Goal: Task Accomplishment & Management: Manage account settings

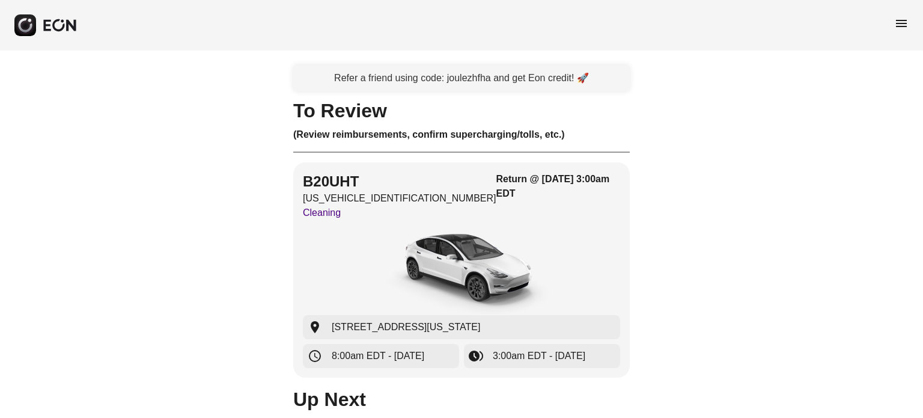
click at [895, 16] on span "menu" at bounding box center [902, 23] width 14 height 14
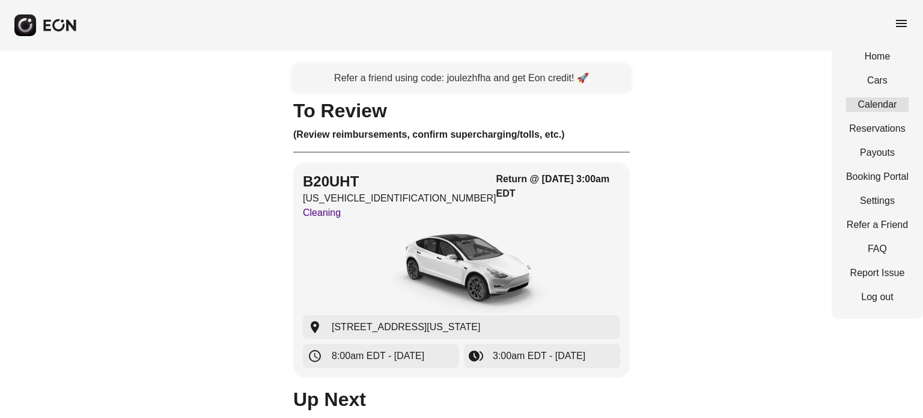
click at [875, 103] on link "Calendar" at bounding box center [878, 104] width 63 height 14
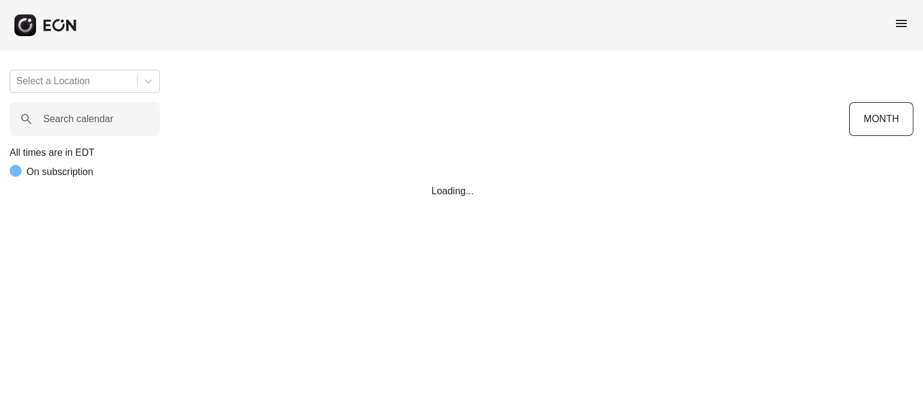
scroll to position [0, 430]
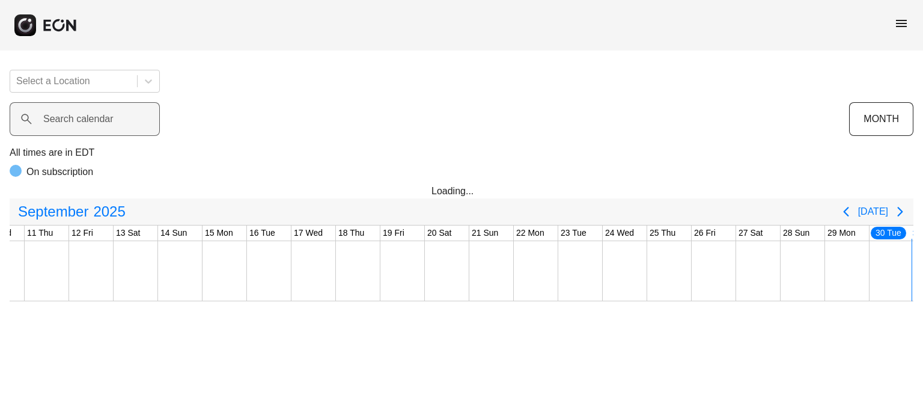
click at [57, 120] on label "Search calendar" at bounding box center [78, 119] width 70 height 14
click at [57, 120] on calendar "Search calendar" at bounding box center [85, 119] width 150 height 34
paste calendar "******"
type calendar "******"
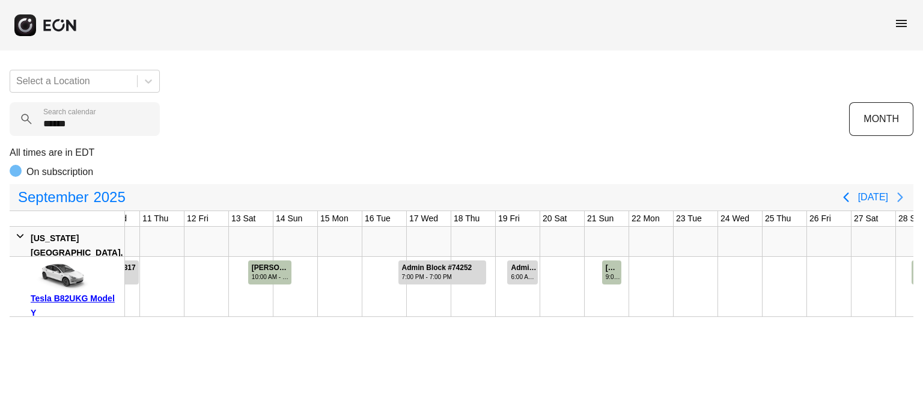
click at [899, 197] on icon "Next page" at bounding box center [900, 197] width 14 height 14
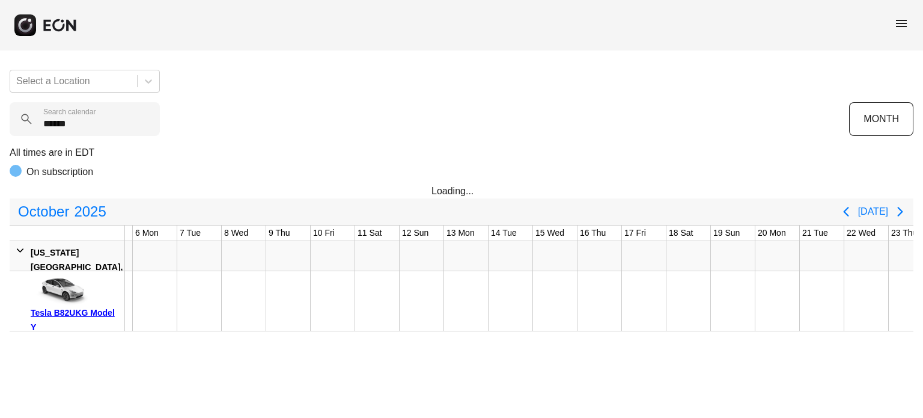
scroll to position [0, 0]
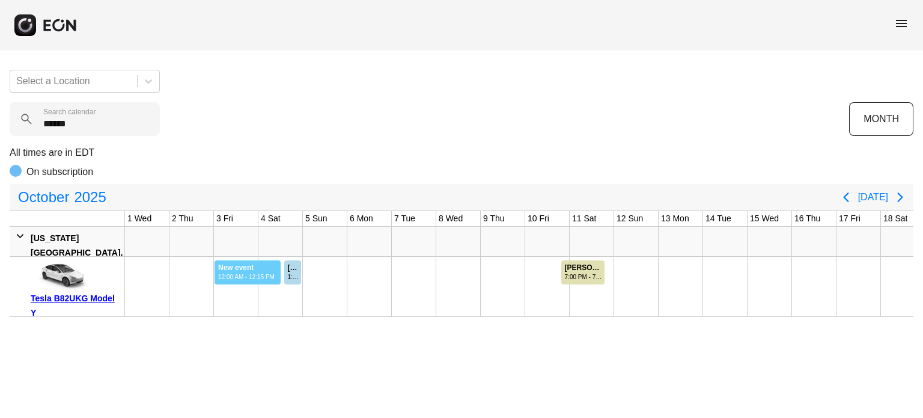
drag, startPoint x: 214, startPoint y: 266, endPoint x: 281, endPoint y: 268, distance: 66.7
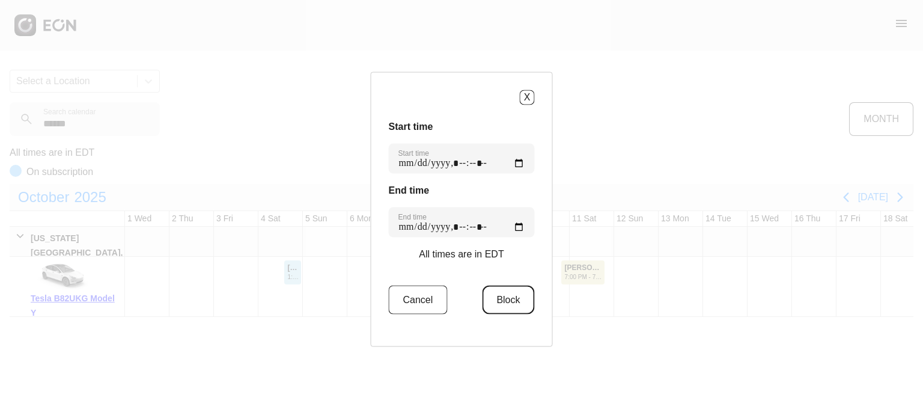
click at [496, 305] on button "Block" at bounding box center [508, 299] width 52 height 29
